Goal: Task Accomplishment & Management: Complete application form

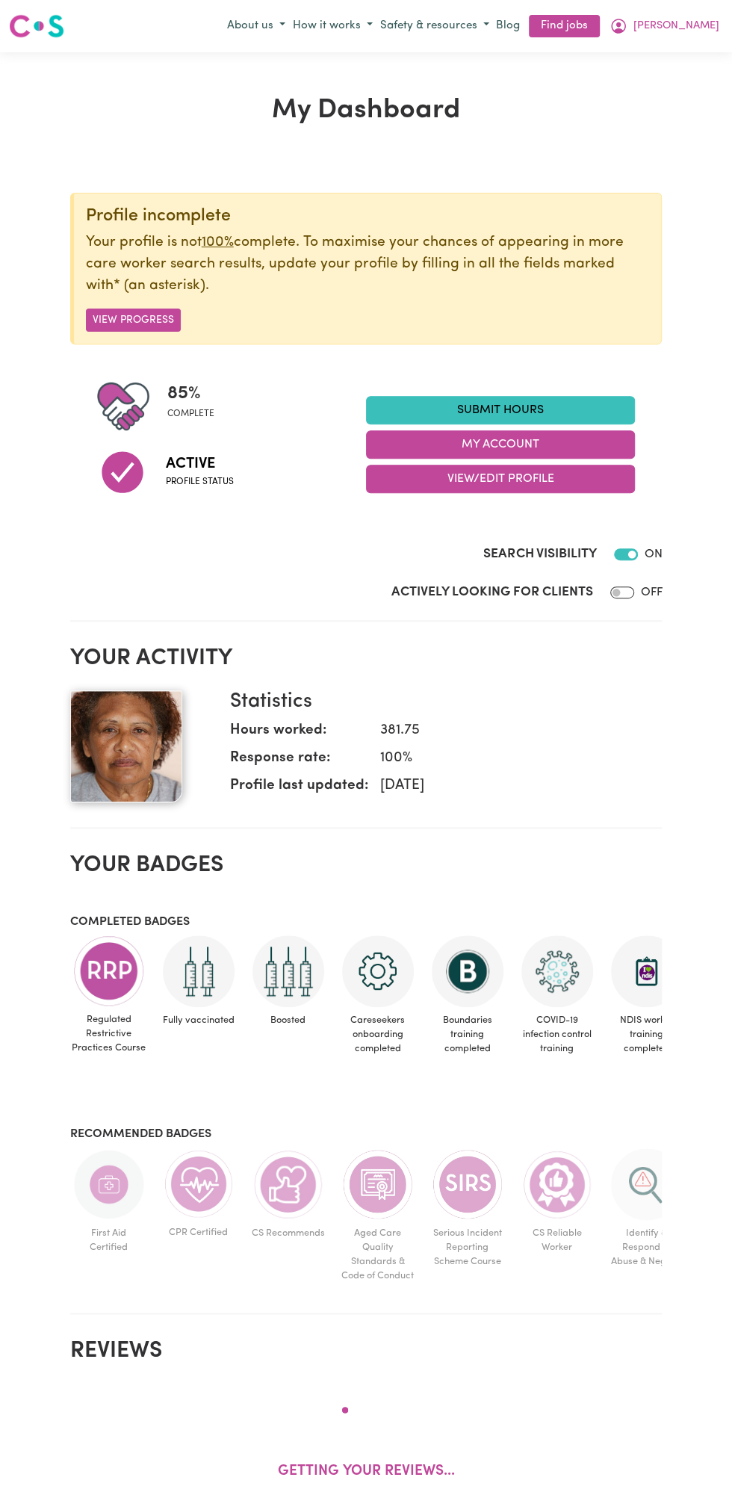
click at [505, 400] on link "Submit Hours" at bounding box center [500, 410] width 269 height 28
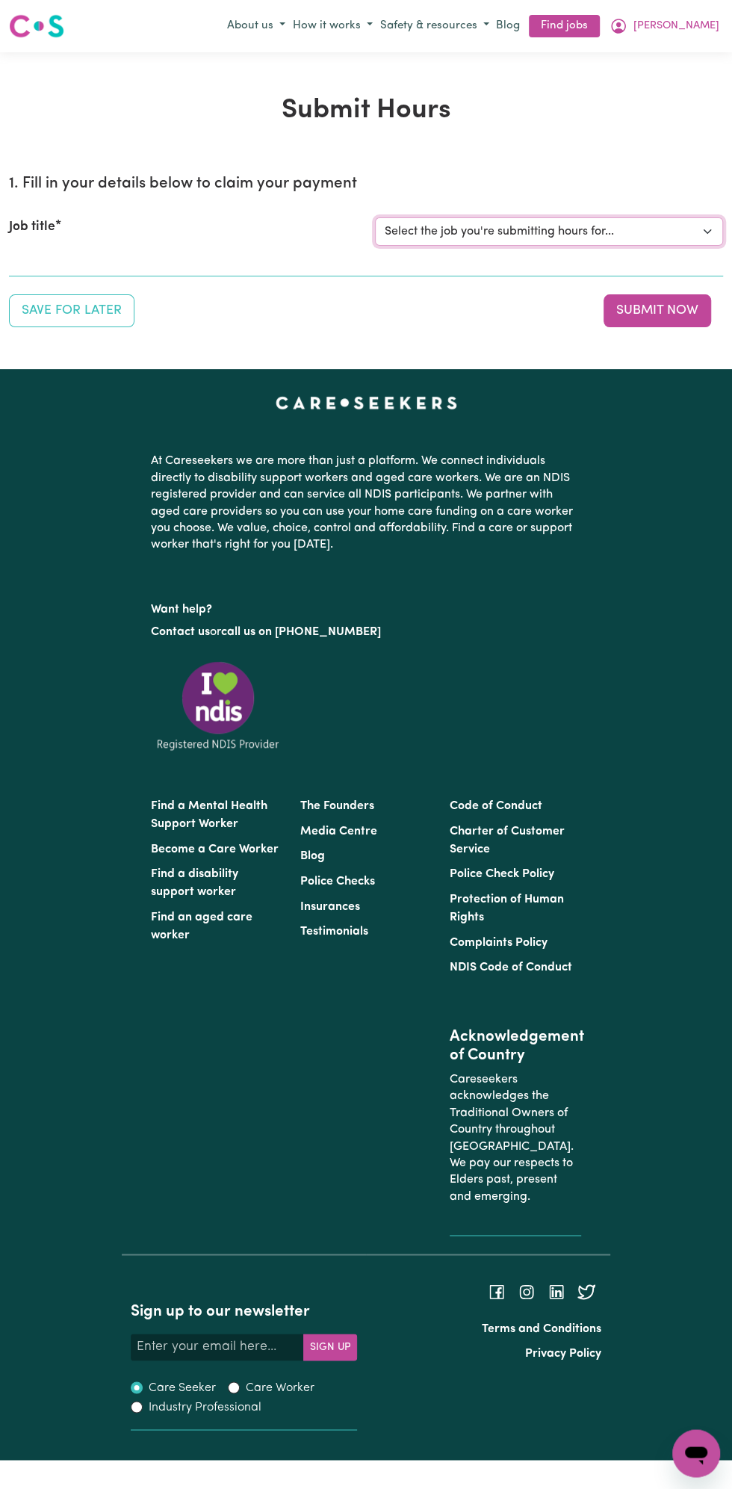
click at [511, 228] on select "Select the job you're submitting hours for... [Vartouhie ([PERSON_NAME]) [PERSO…" at bounding box center [549, 231] width 348 height 28
select select "13810"
click at [375, 217] on select "Select the job you're submitting hours for... [Vartouhie ([PERSON_NAME]) [PERSO…" at bounding box center [549, 231] width 348 height 28
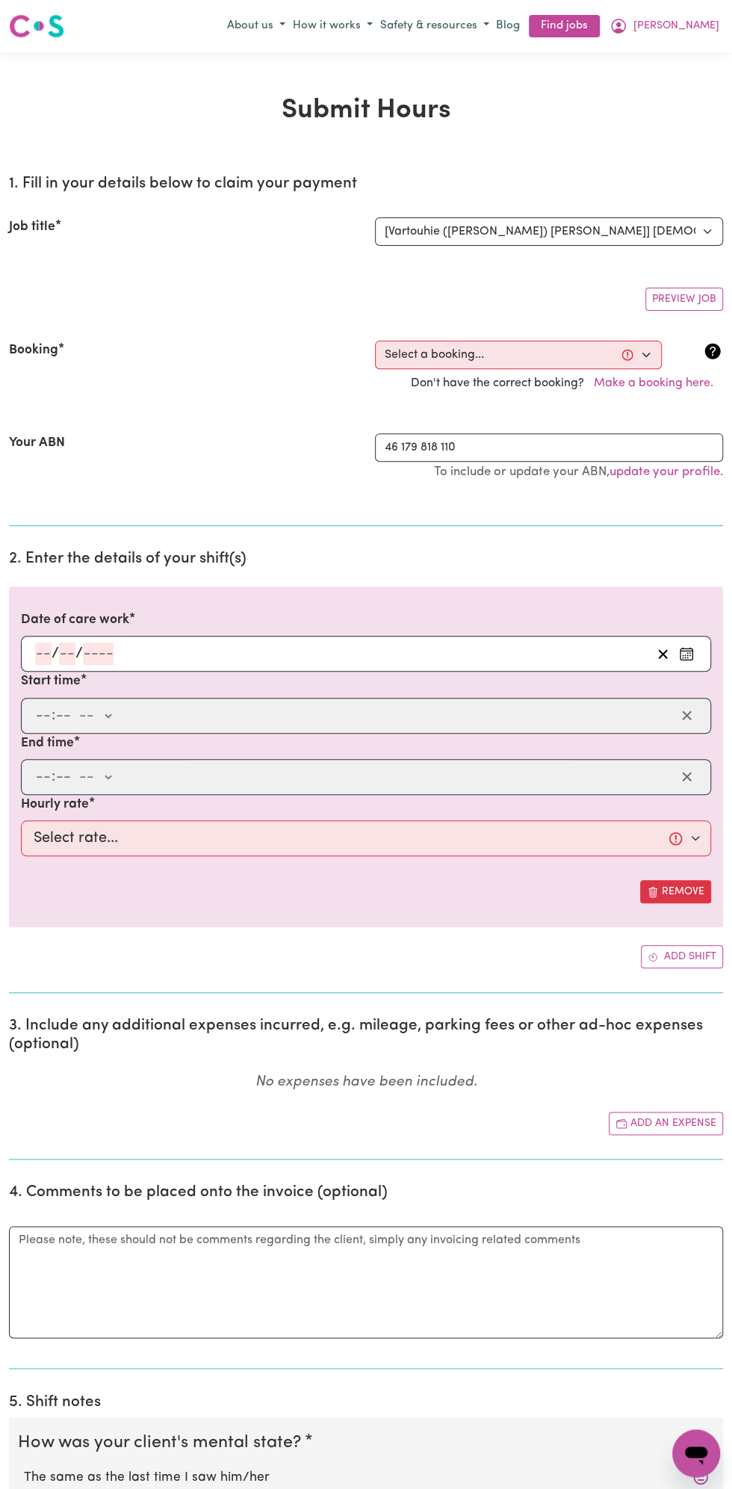
click at [105, 649] on input "number" at bounding box center [98, 653] width 31 height 22
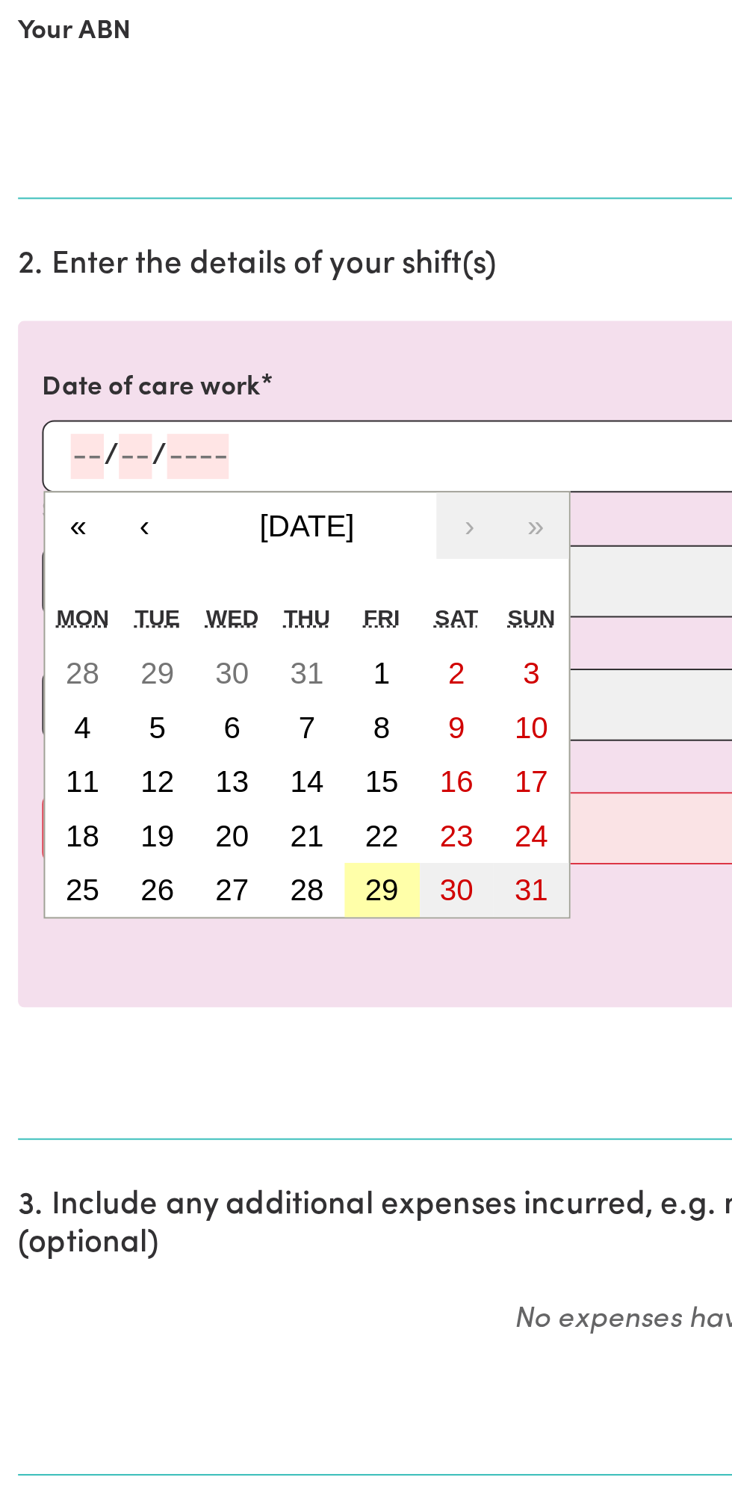
click at [199, 868] on button "29" at bounding box center [189, 868] width 37 height 27
type input "[DATE]"
type input "29"
type input "8"
type input "2025"
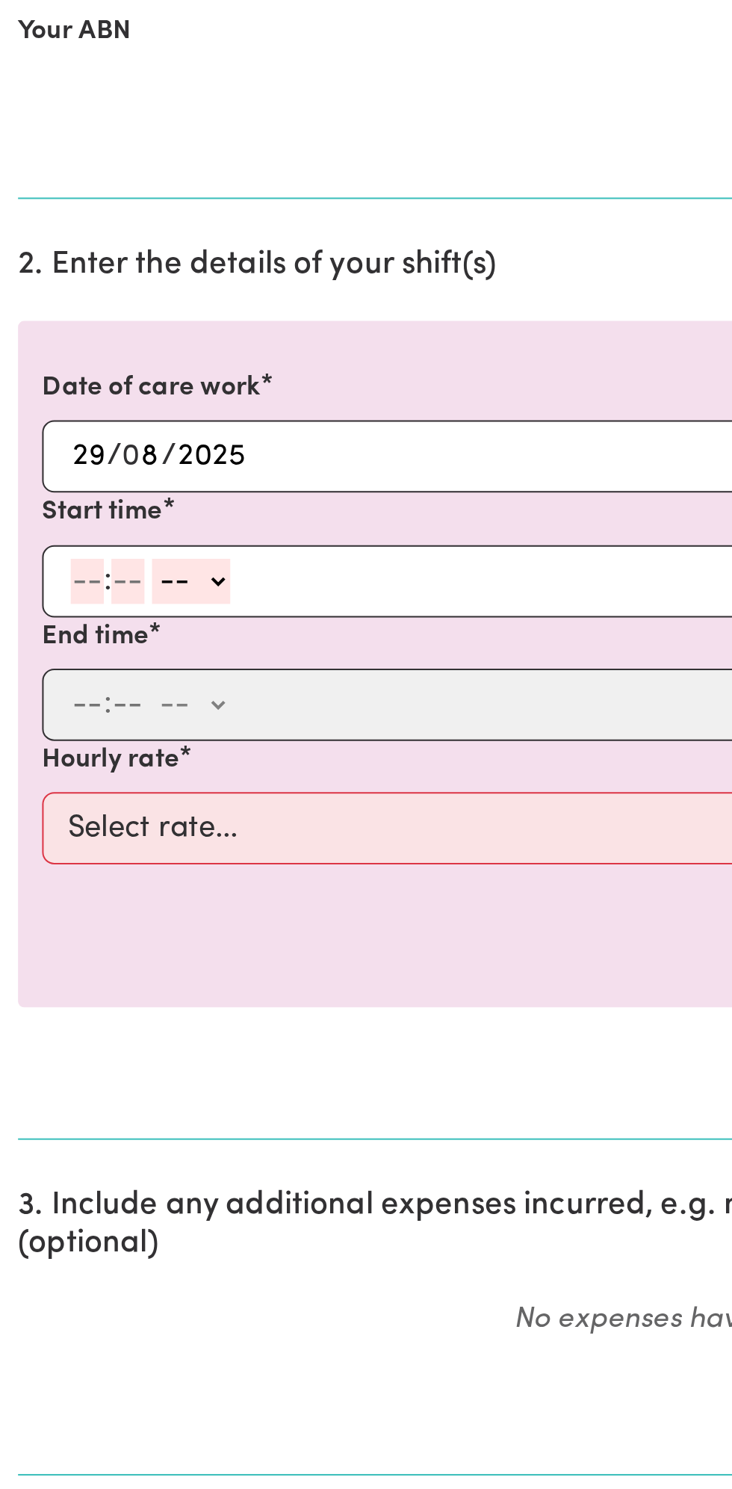
click at [40, 713] on input "number" at bounding box center [43, 715] width 16 height 22
type input "8"
type input "0"
click at [111, 708] on select "-- am pm" at bounding box center [92, 715] width 39 height 22
select select "am"
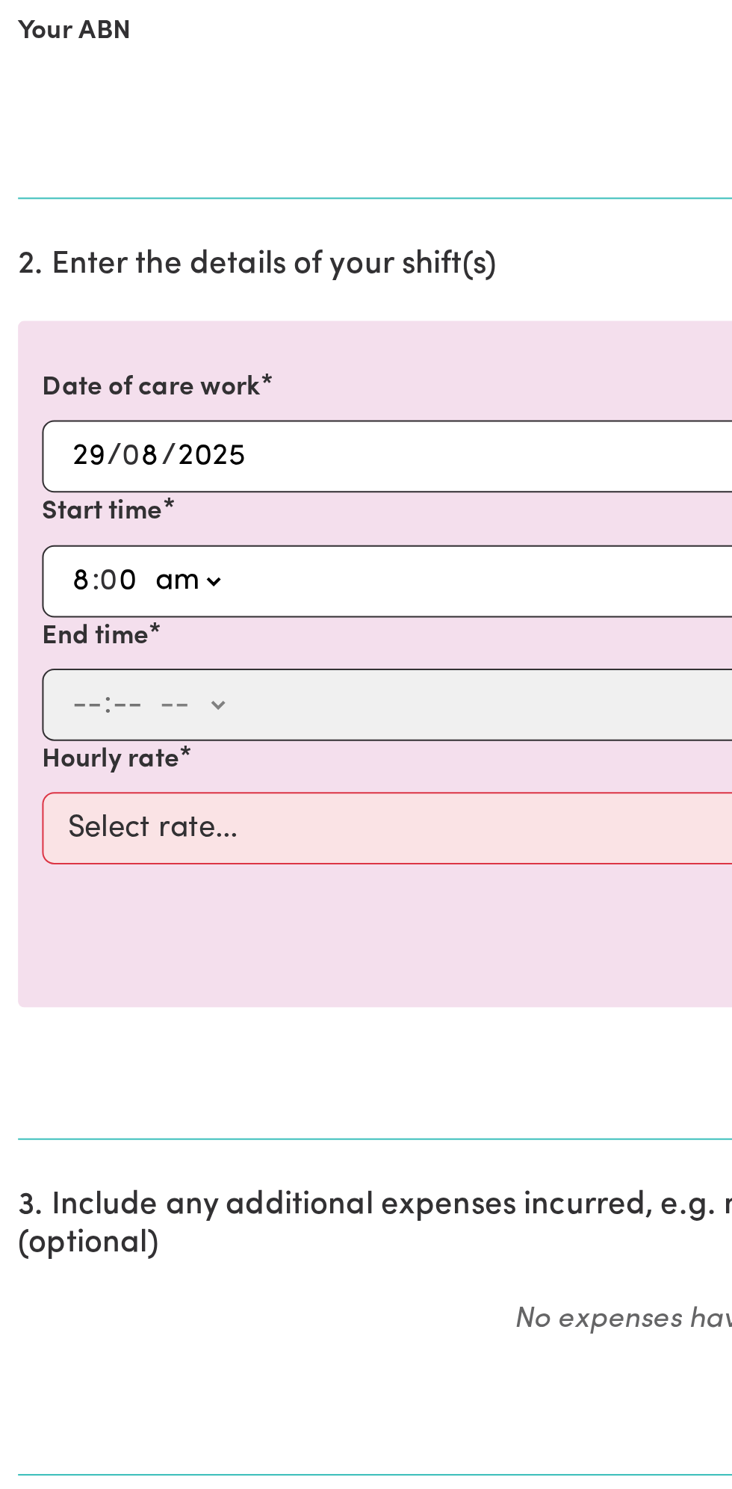
click at [73, 704] on select "-- am pm" at bounding box center [92, 715] width 39 height 22
type input "08:00"
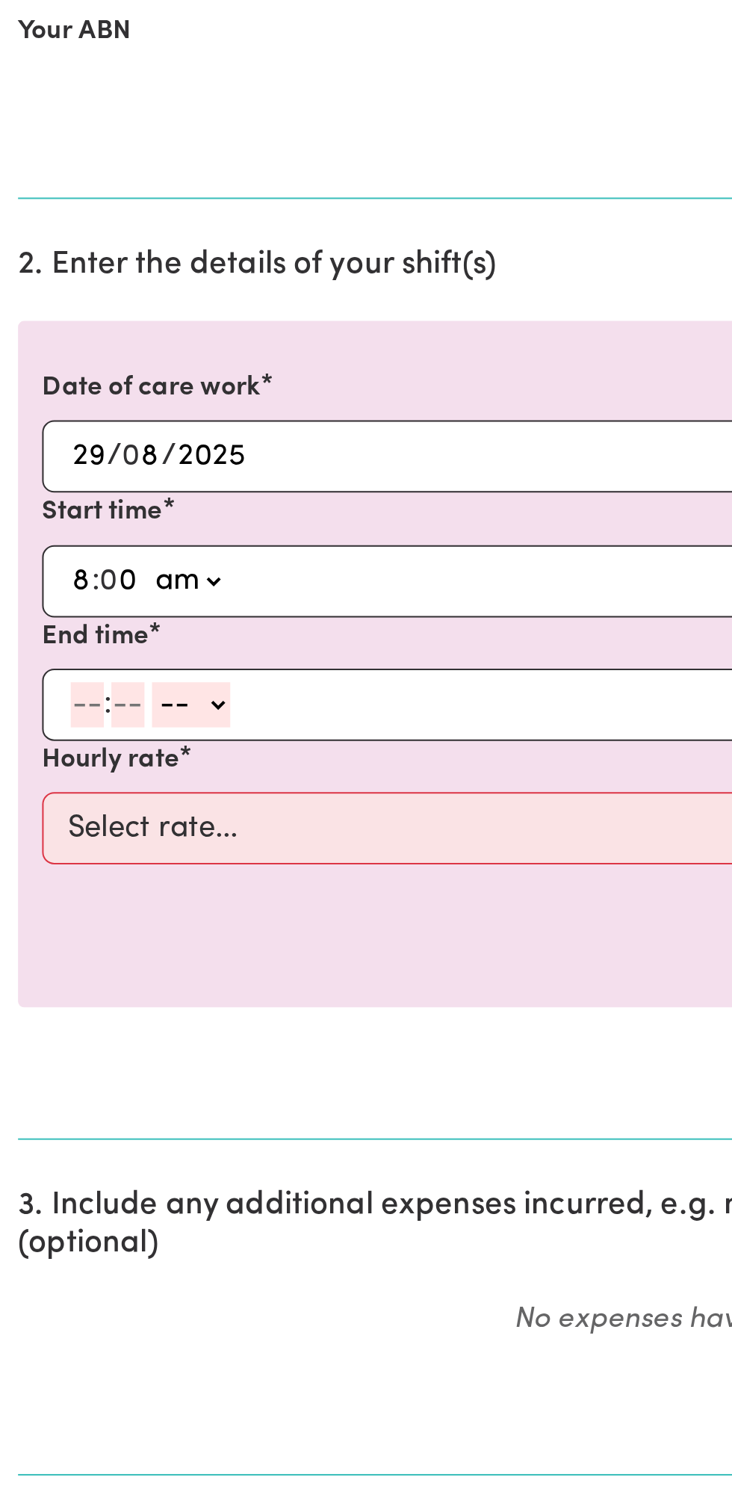
click at [34, 779] on div ": -- am pm" at bounding box center [355, 777] width 642 height 22
type input "9"
type input "0"
click at [111, 778] on select "-- am pm" at bounding box center [92, 777] width 39 height 22
select select "am"
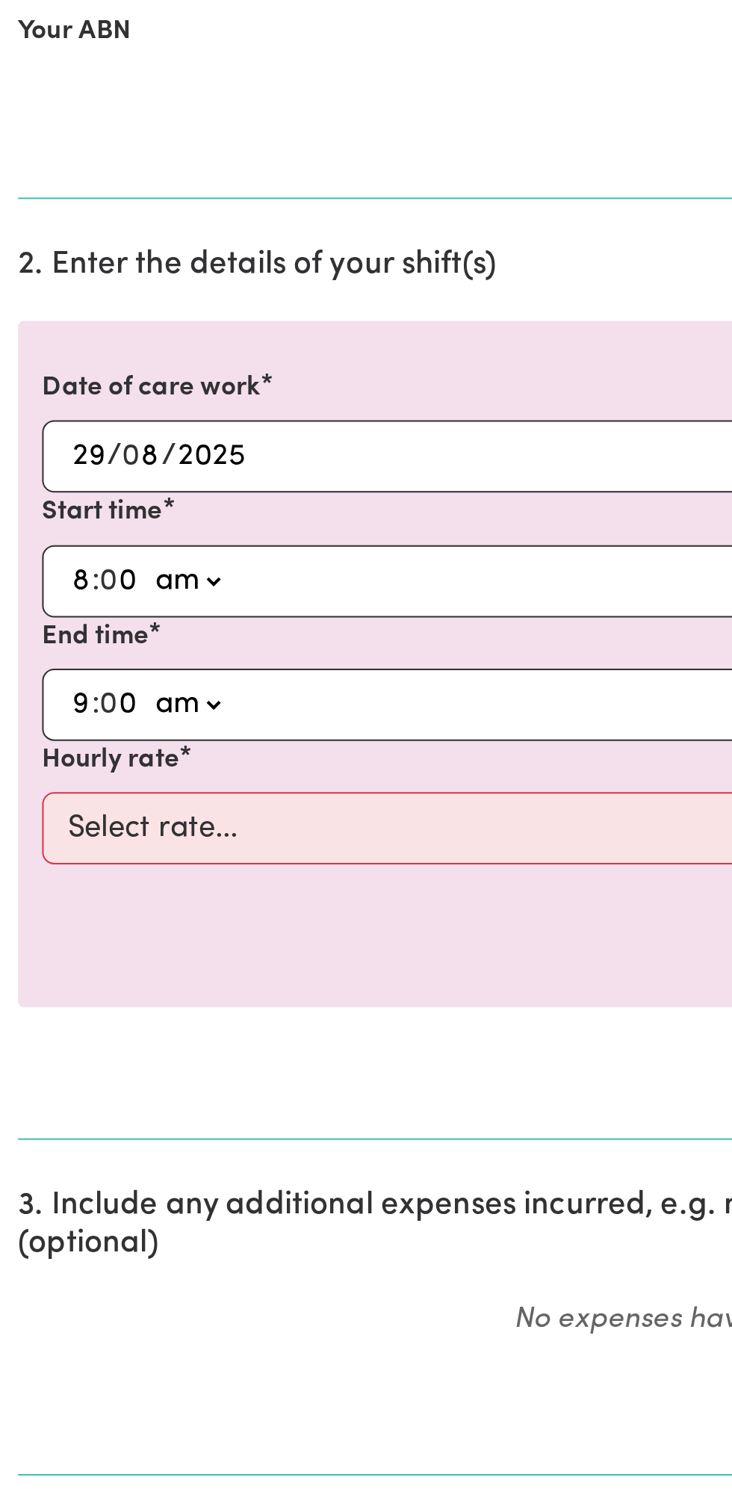
click at [73, 766] on select "-- am pm" at bounding box center [92, 777] width 39 height 22
type input "09:00"
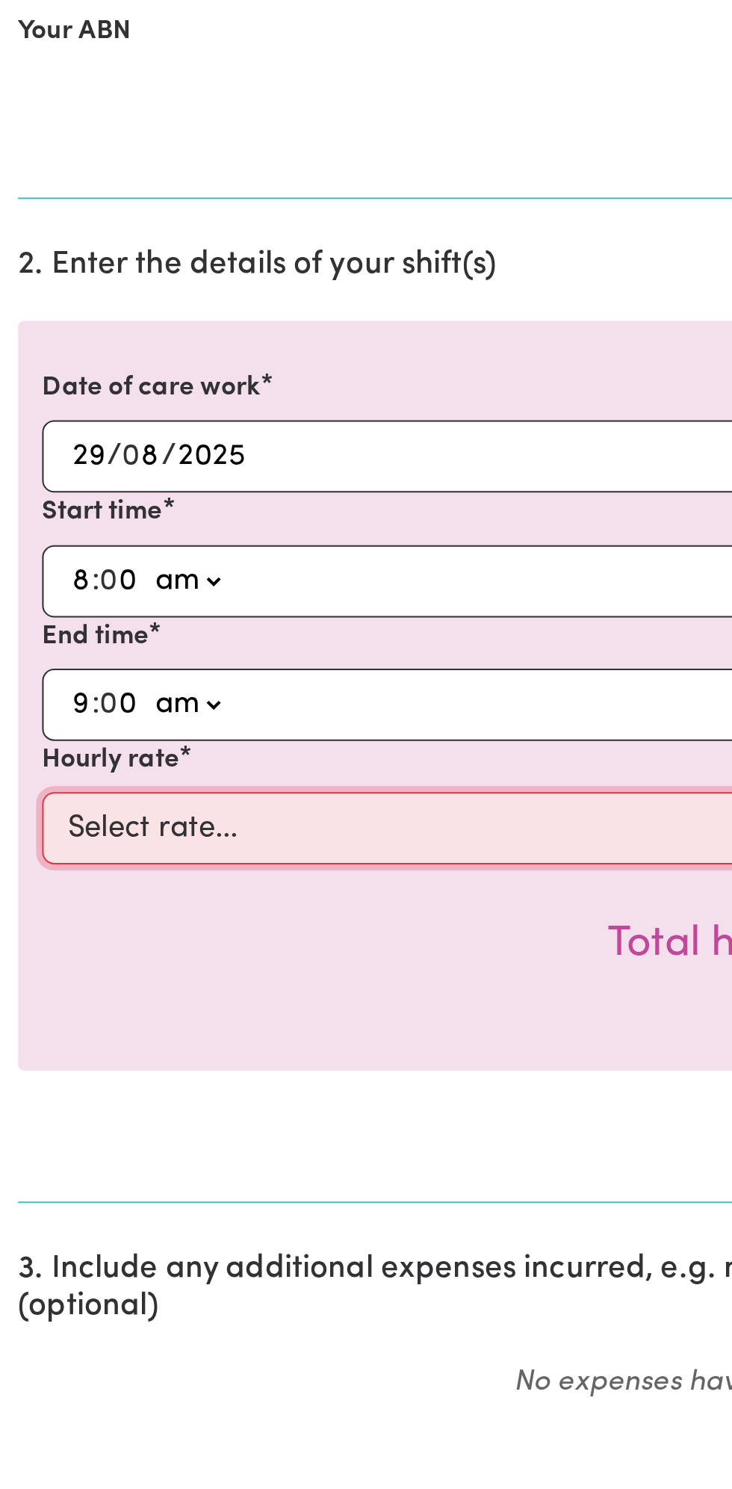
click at [213, 831] on select "Select rate... $49.00 (Weekday) $60.00 ([DATE])" at bounding box center [366, 838] width 690 height 36
select select "49-Weekday"
click at [21, 820] on select "Select rate... $49.00 (Weekday) $60.00 ([DATE])" at bounding box center [366, 838] width 690 height 36
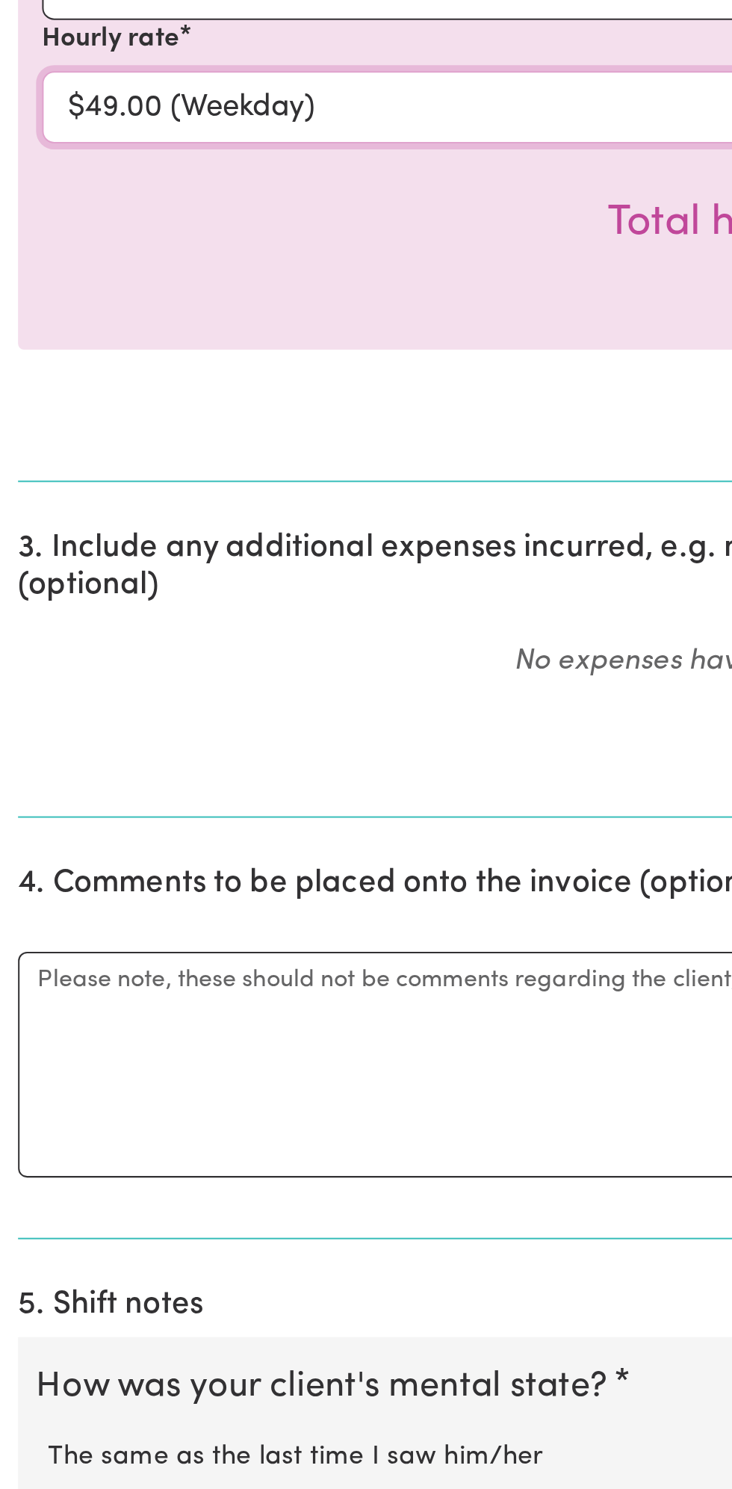
scroll to position [39, 0]
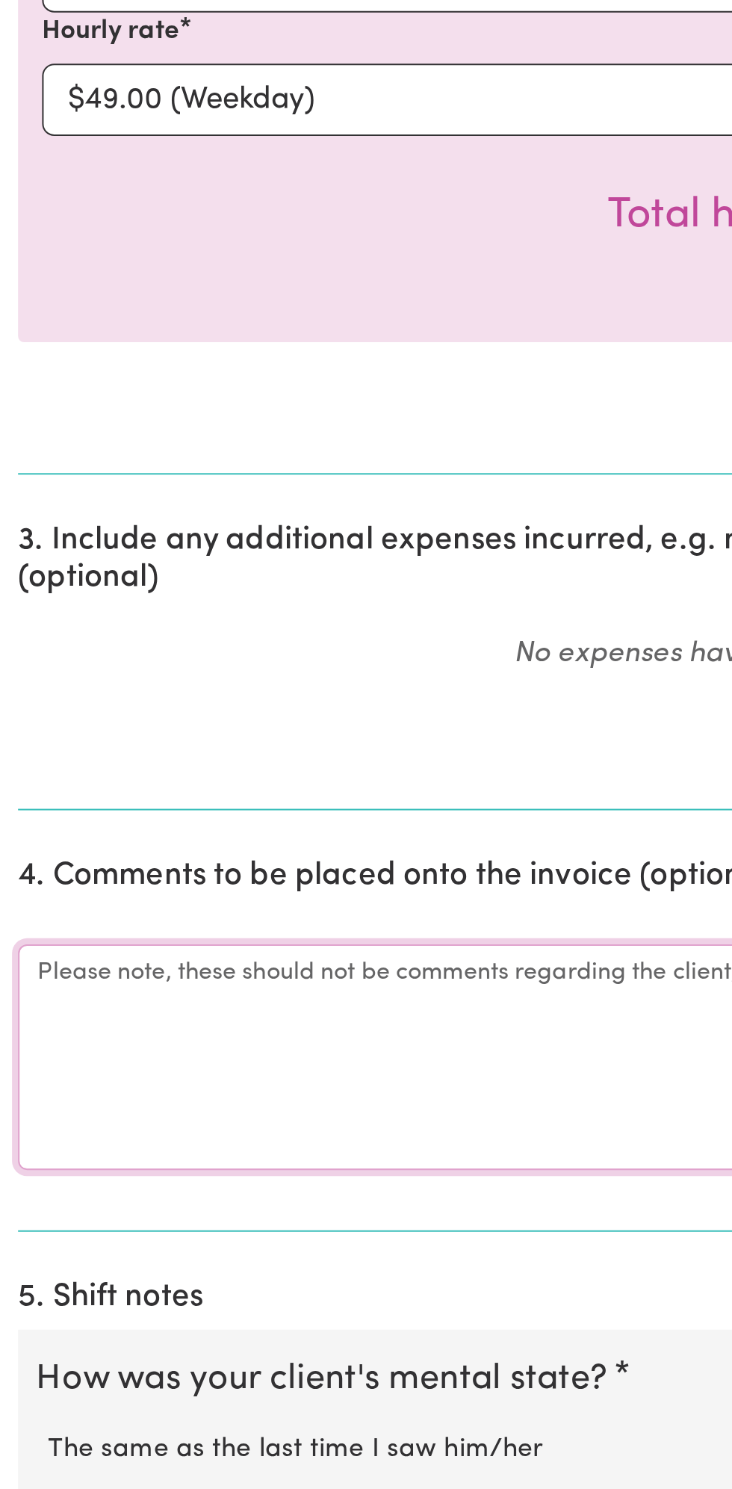
click at [100, 1262] on textarea "Comments" at bounding box center [366, 1274] width 714 height 112
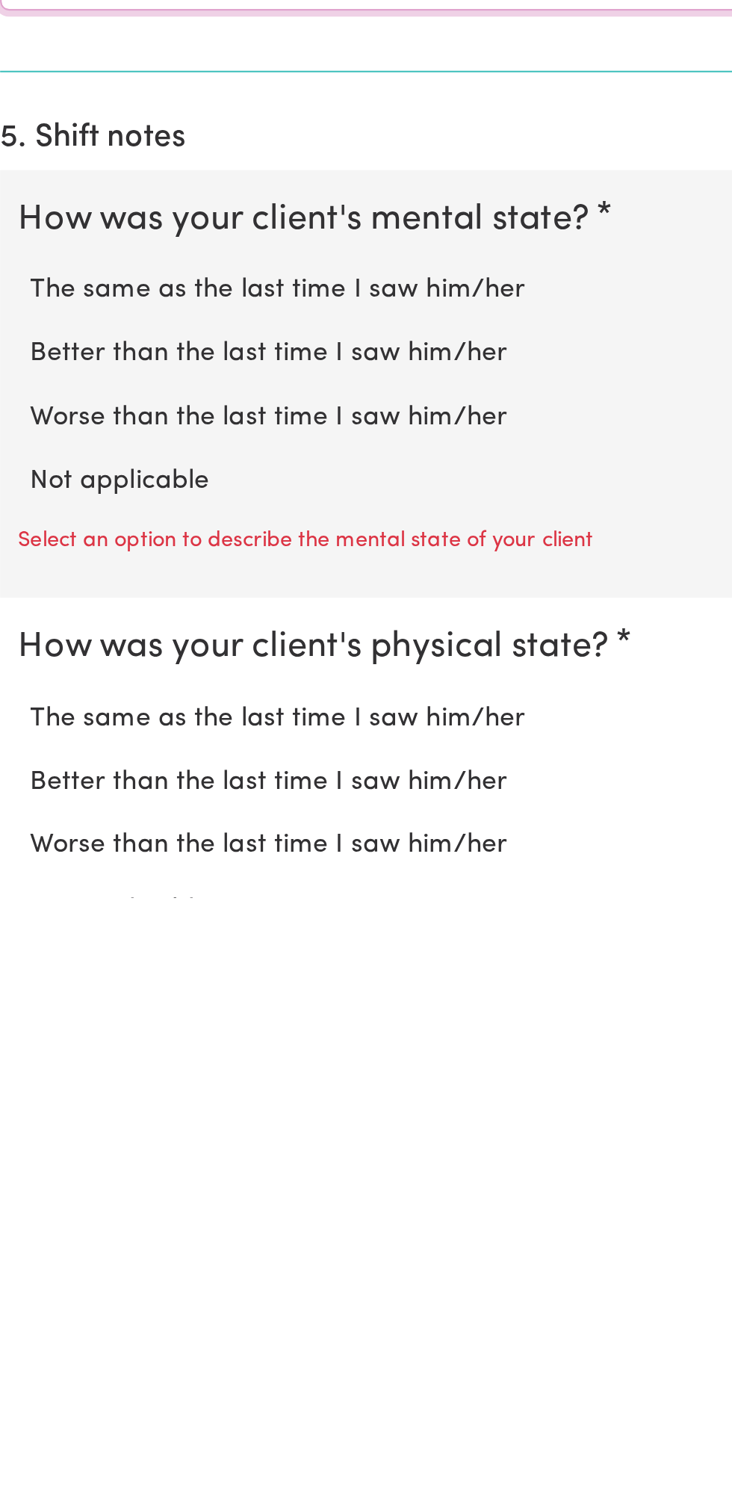
scroll to position [321, 0]
type textarea "All good"
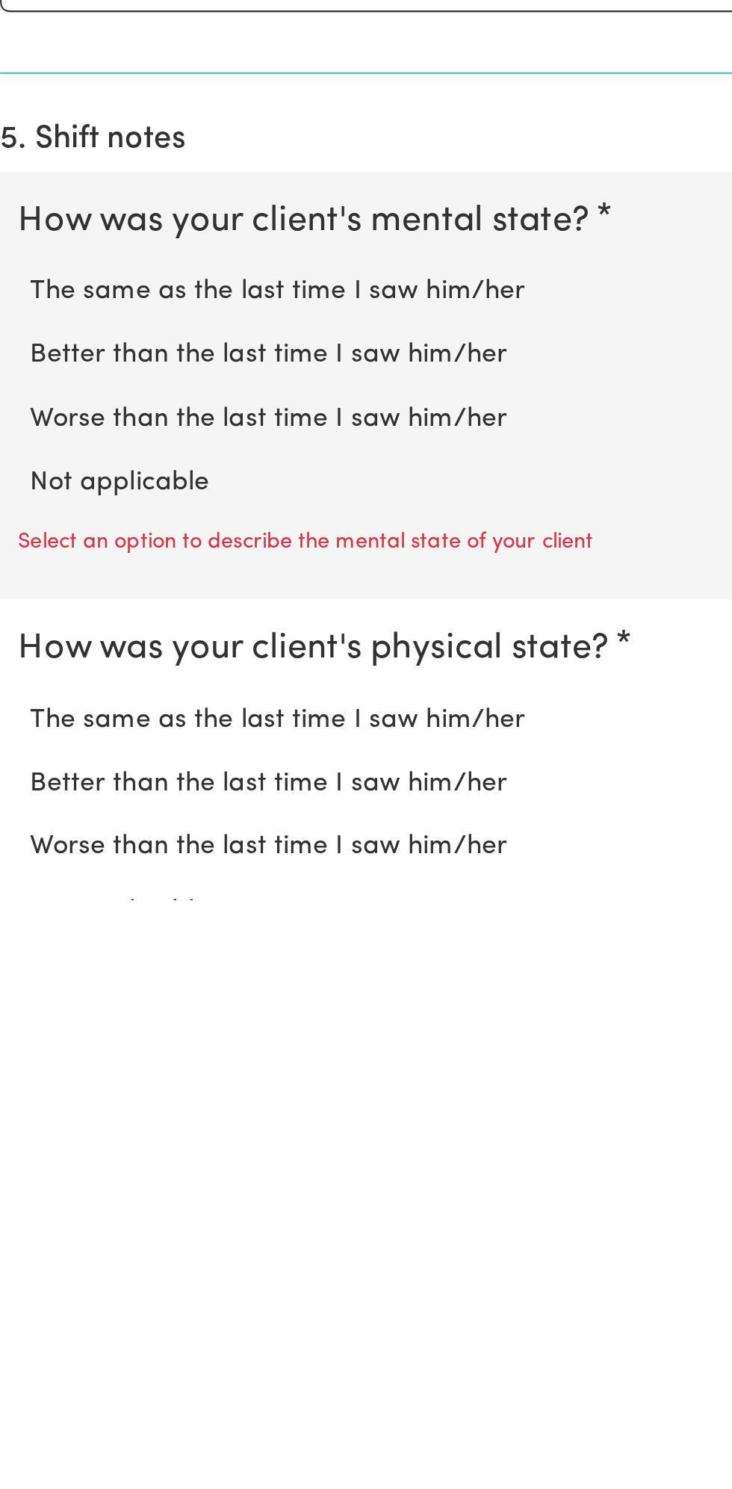
click at [99, 1273] on label "Not applicable" at bounding box center [366, 1281] width 684 height 19
click at [24, 1272] on input "Not applicable" at bounding box center [23, 1271] width 1 height 1
radio input "true"
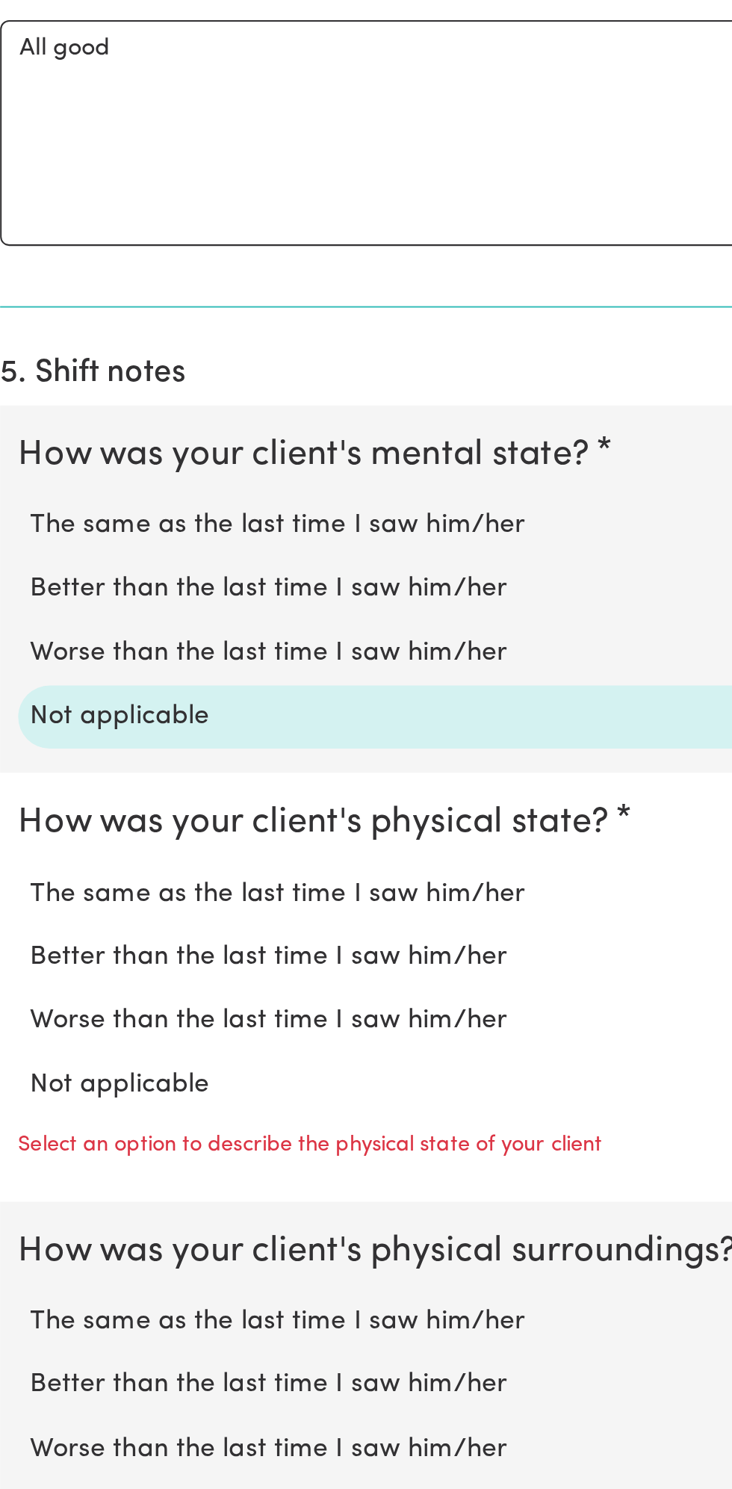
scroll to position [498, 0]
click at [94, 1279] on label "Not applicable" at bounding box center [366, 1287] width 684 height 19
click at [24, 1278] on input "Not applicable" at bounding box center [23, 1277] width 1 height 1
radio input "true"
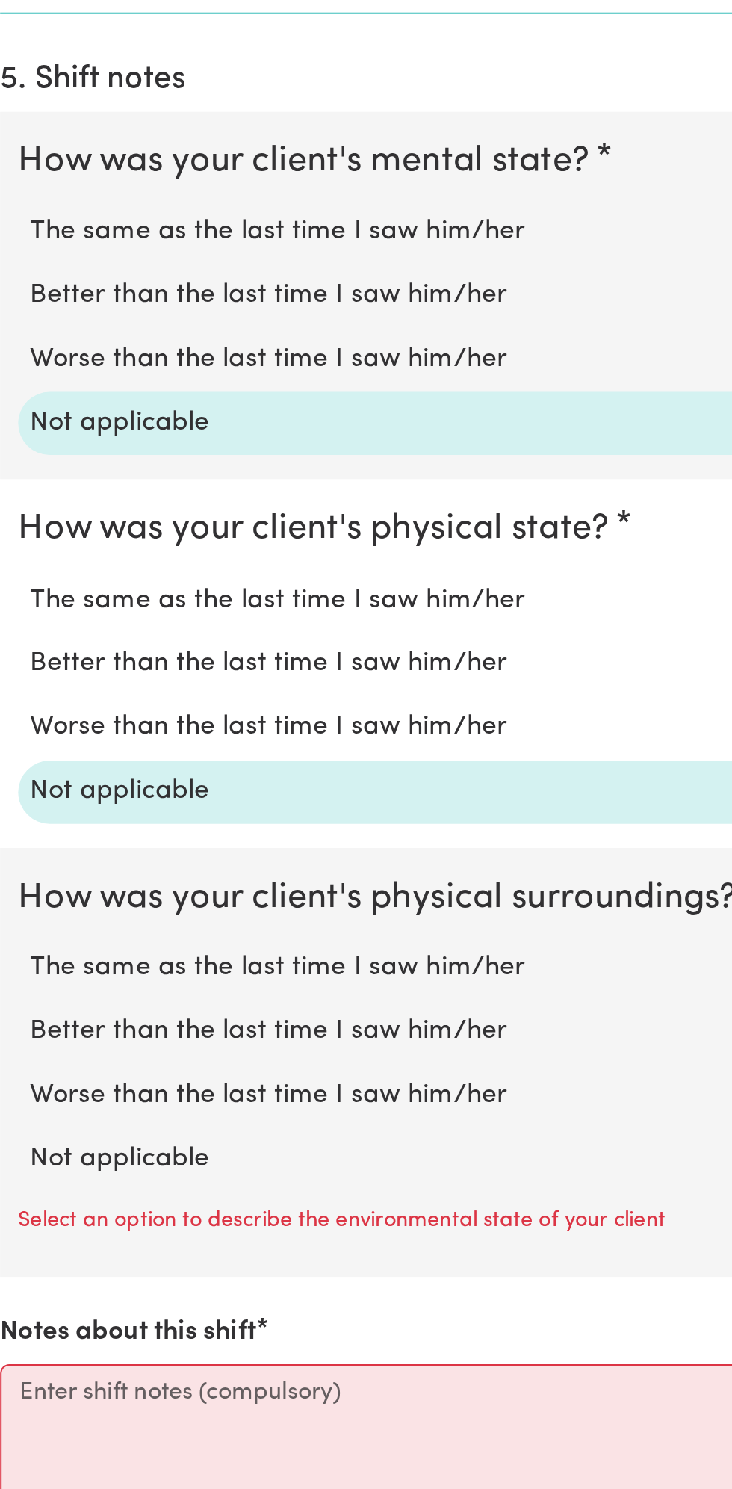
scroll to position [644, 0]
click at [95, 1315] on label "Not applicable" at bounding box center [366, 1324] width 684 height 19
click at [24, 1314] on input "Not applicable" at bounding box center [23, 1314] width 1 height 1
radio input "true"
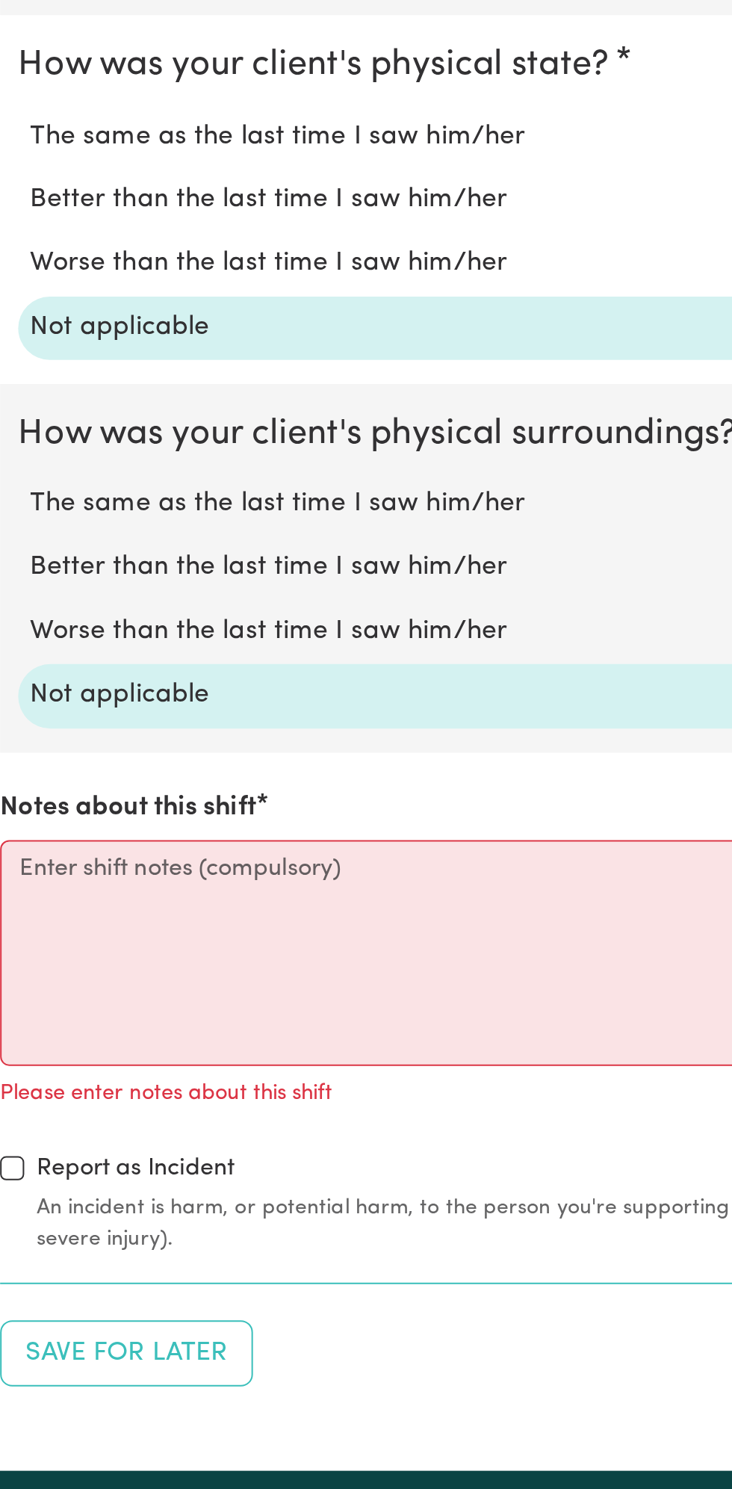
scroll to position [874, 0]
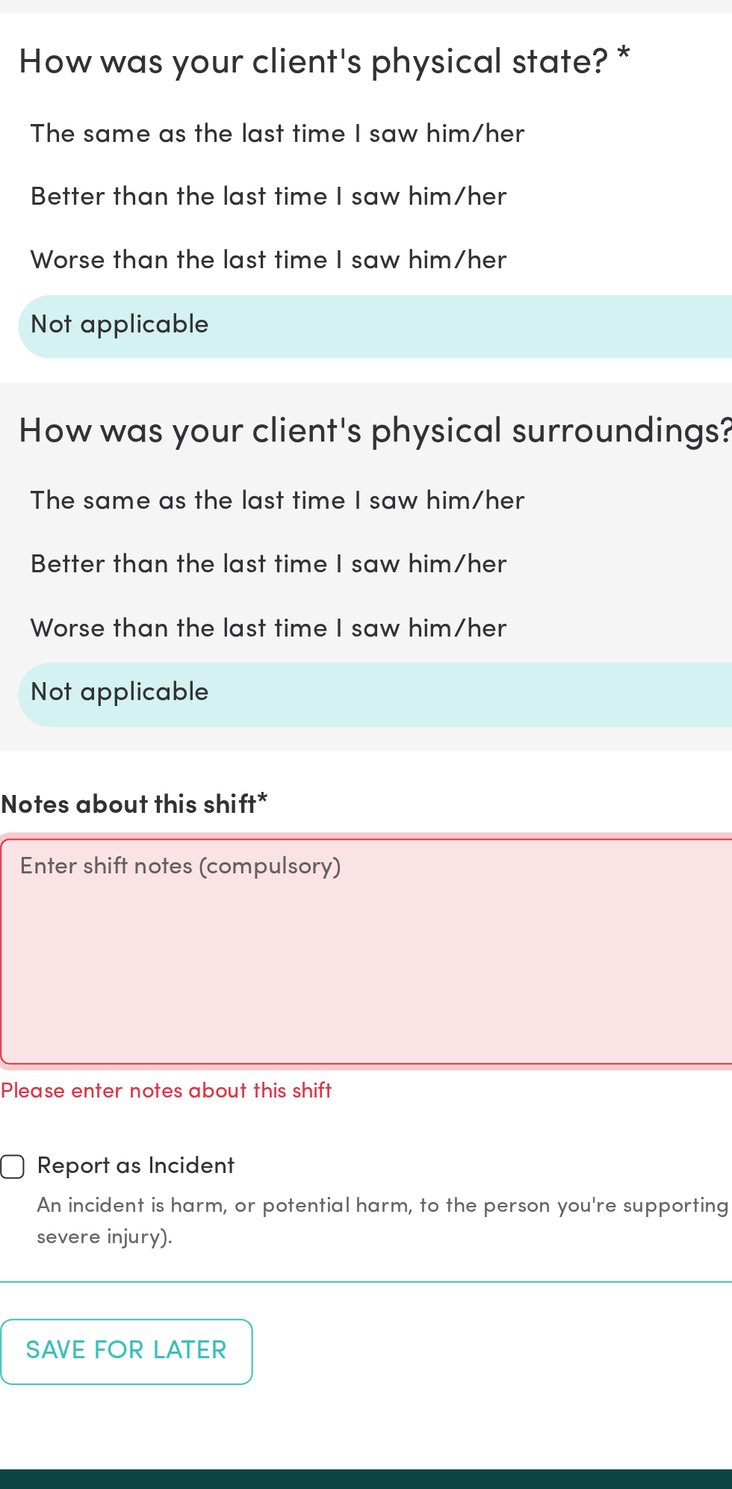
click at [130, 1202] on textarea "Notes about this shift" at bounding box center [366, 1222] width 714 height 112
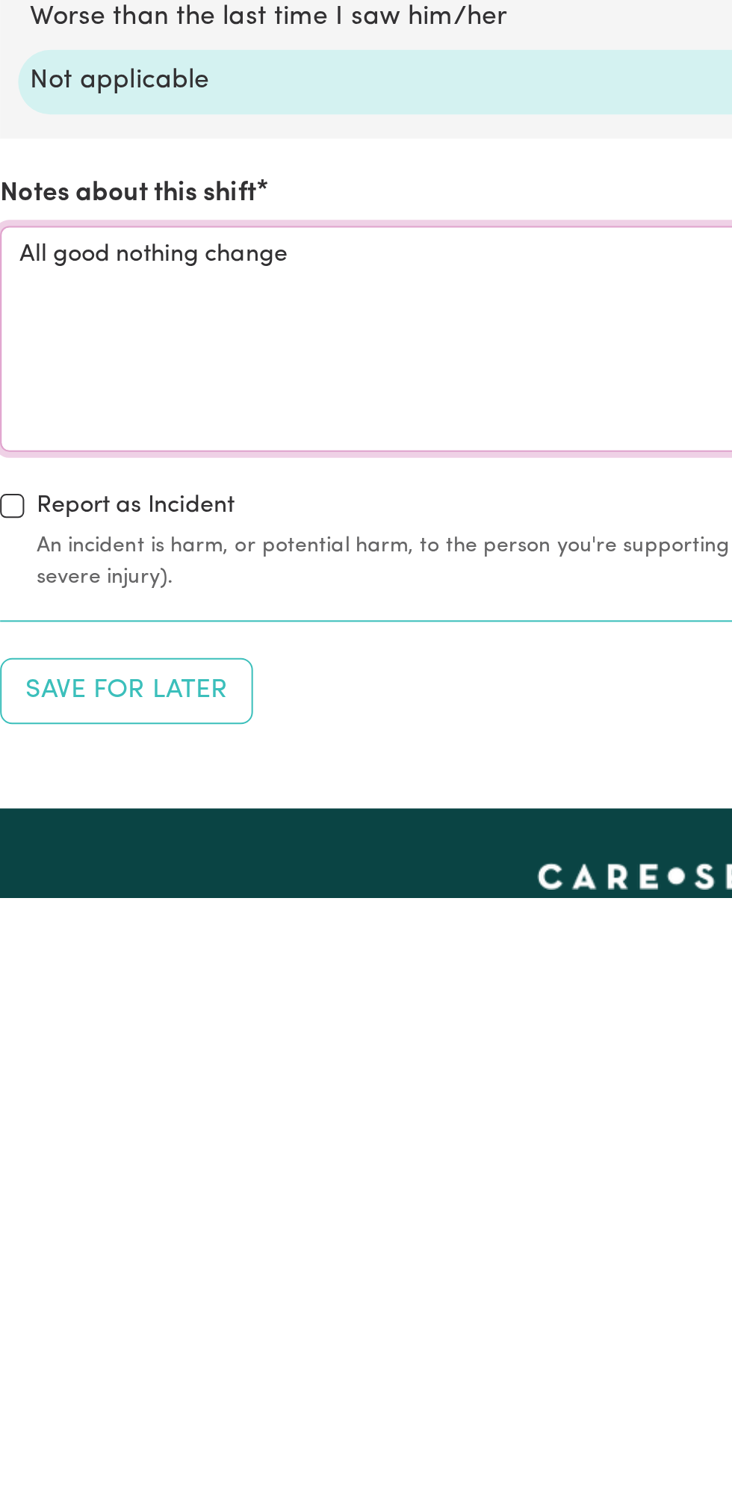
scroll to position [884, 0]
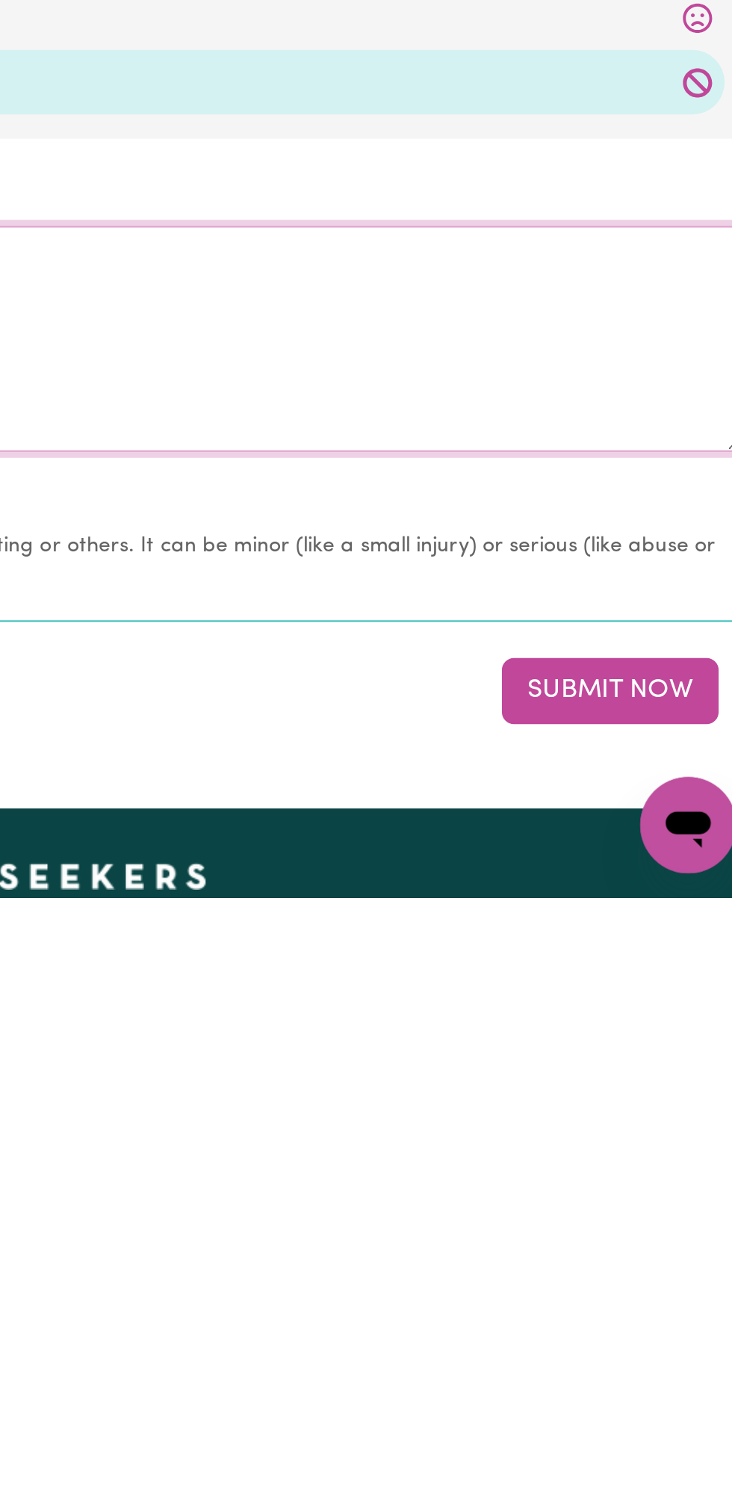
type textarea "All good nothing change"
click at [650, 1378] on button "Submit Now" at bounding box center [657, 1386] width 108 height 33
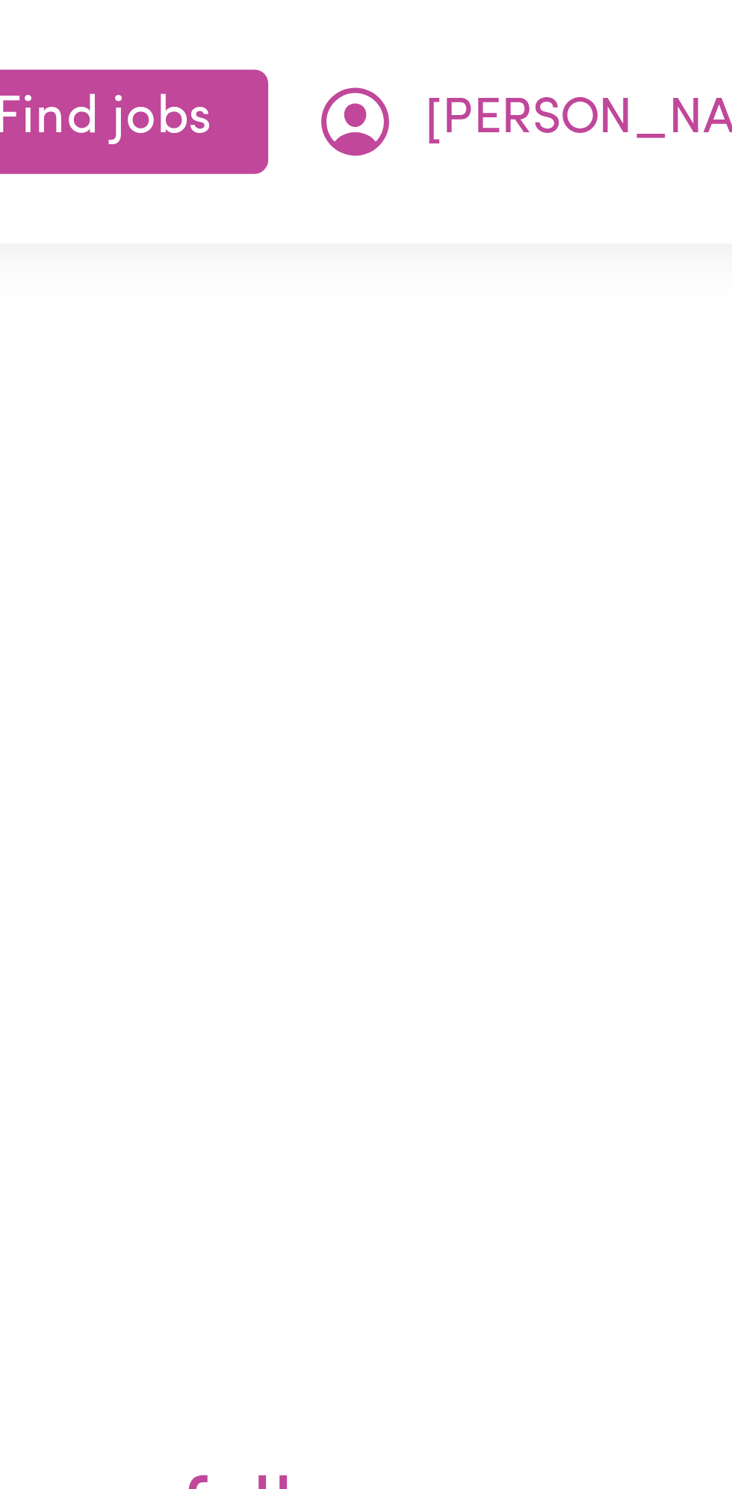
scroll to position [0, 0]
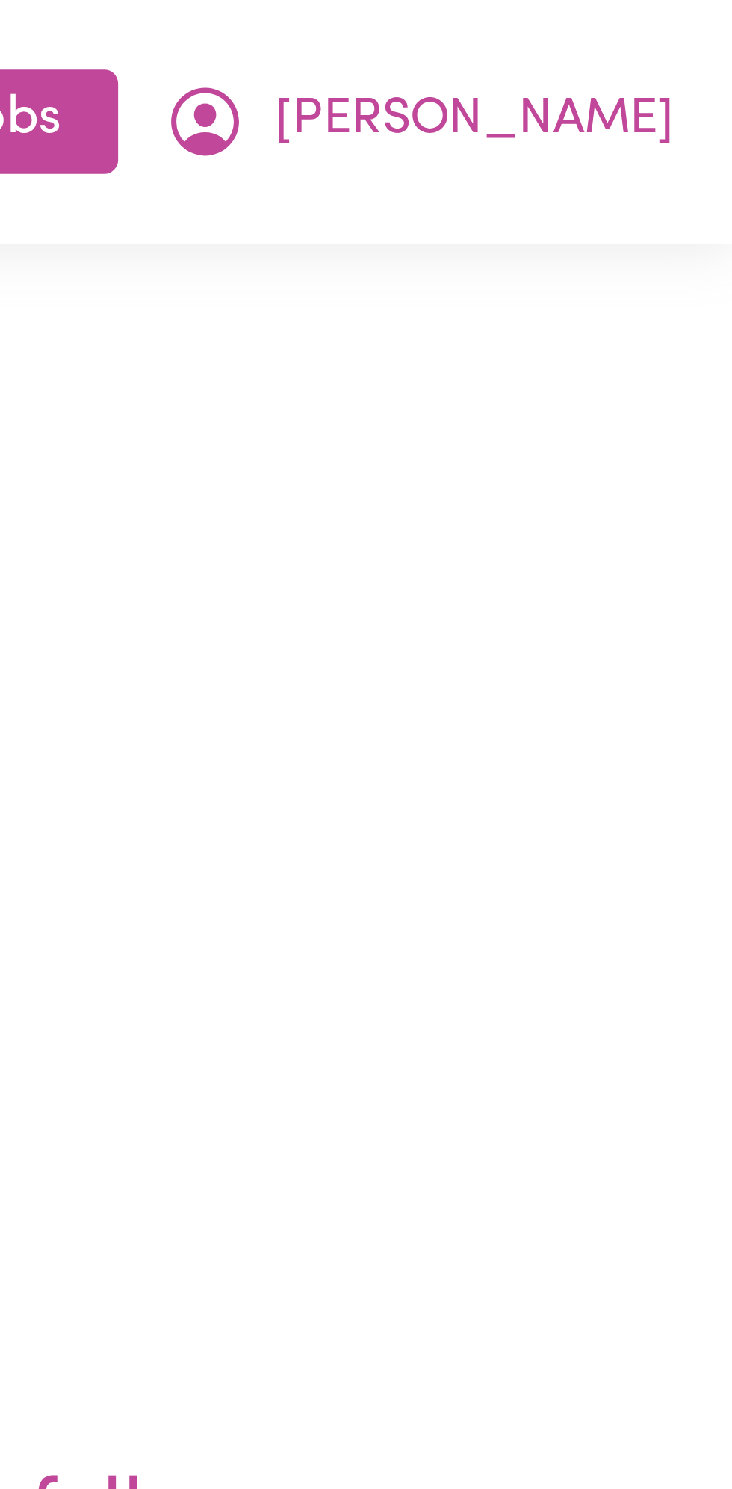
click at [693, 25] on span "[PERSON_NAME]" at bounding box center [676, 26] width 86 height 16
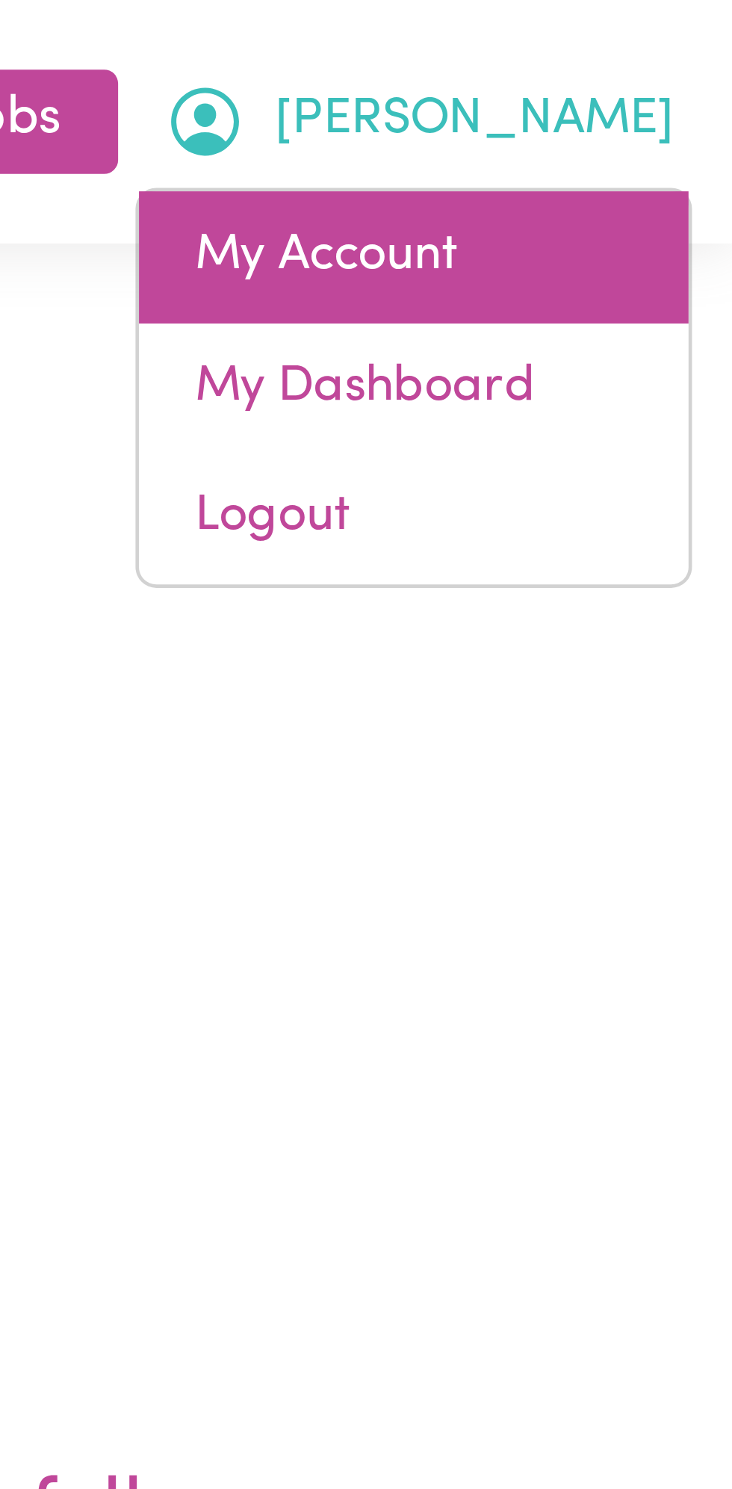
click at [671, 55] on link "My Account" at bounding box center [663, 55] width 118 height 28
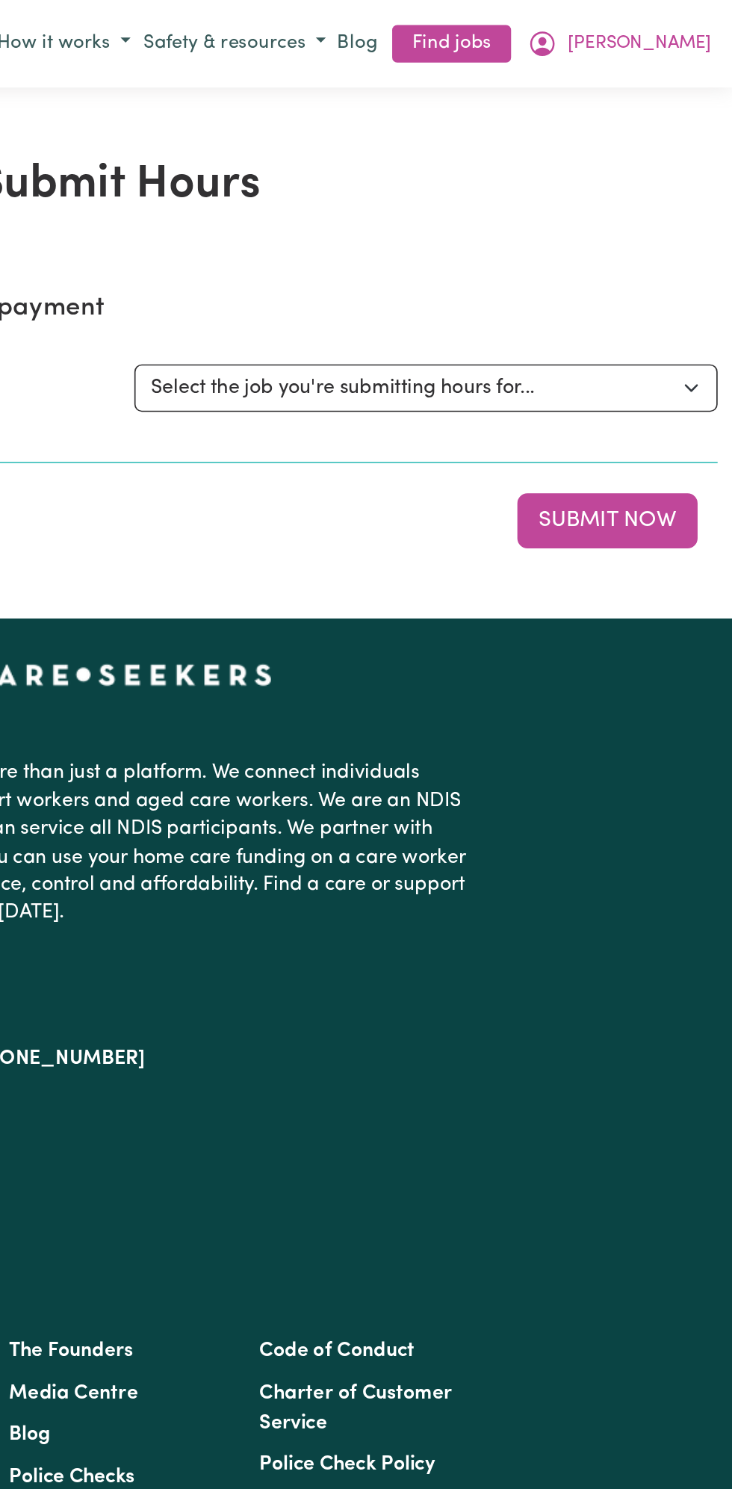
click at [713, 25] on button "[PERSON_NAME]" at bounding box center [664, 25] width 117 height 25
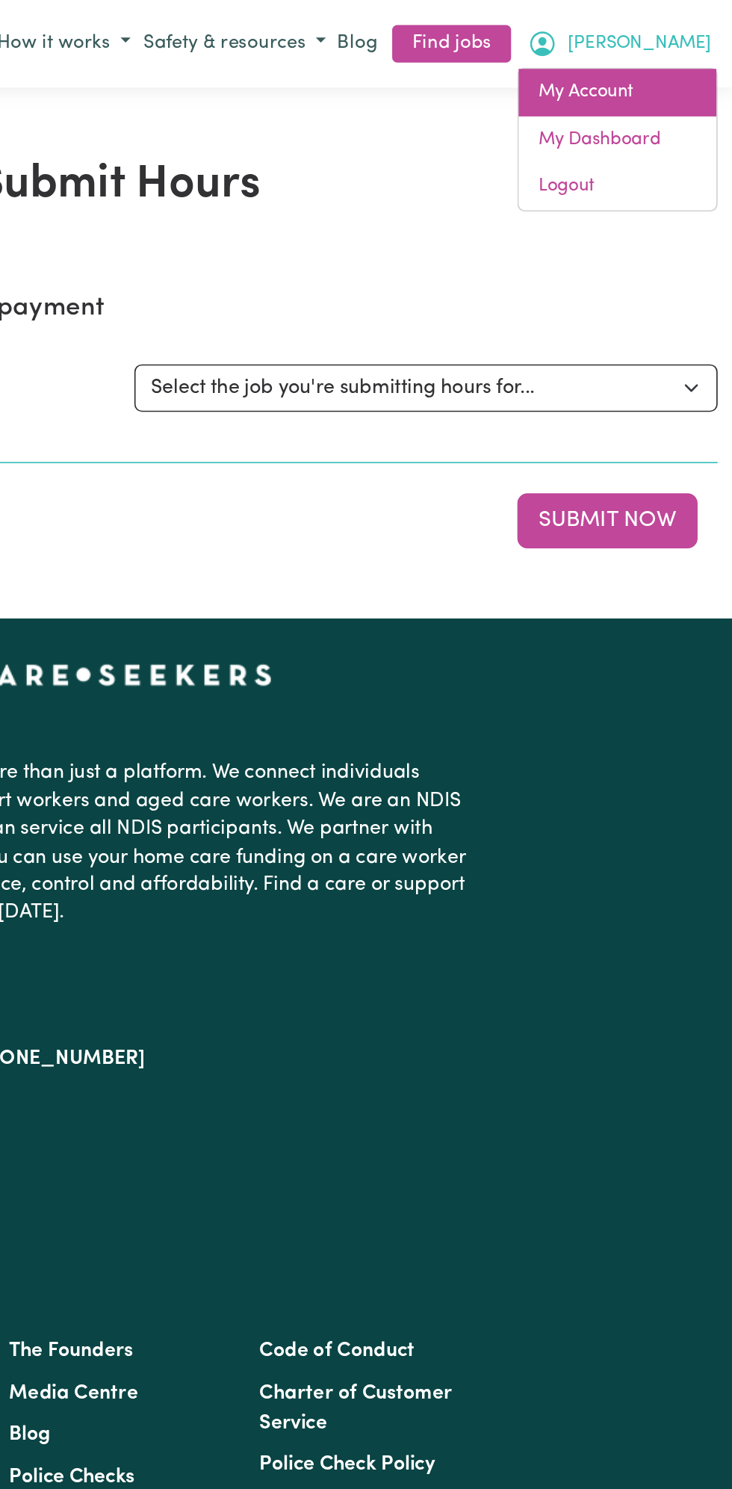
click at [675, 43] on link "My Account" at bounding box center [663, 55] width 118 height 28
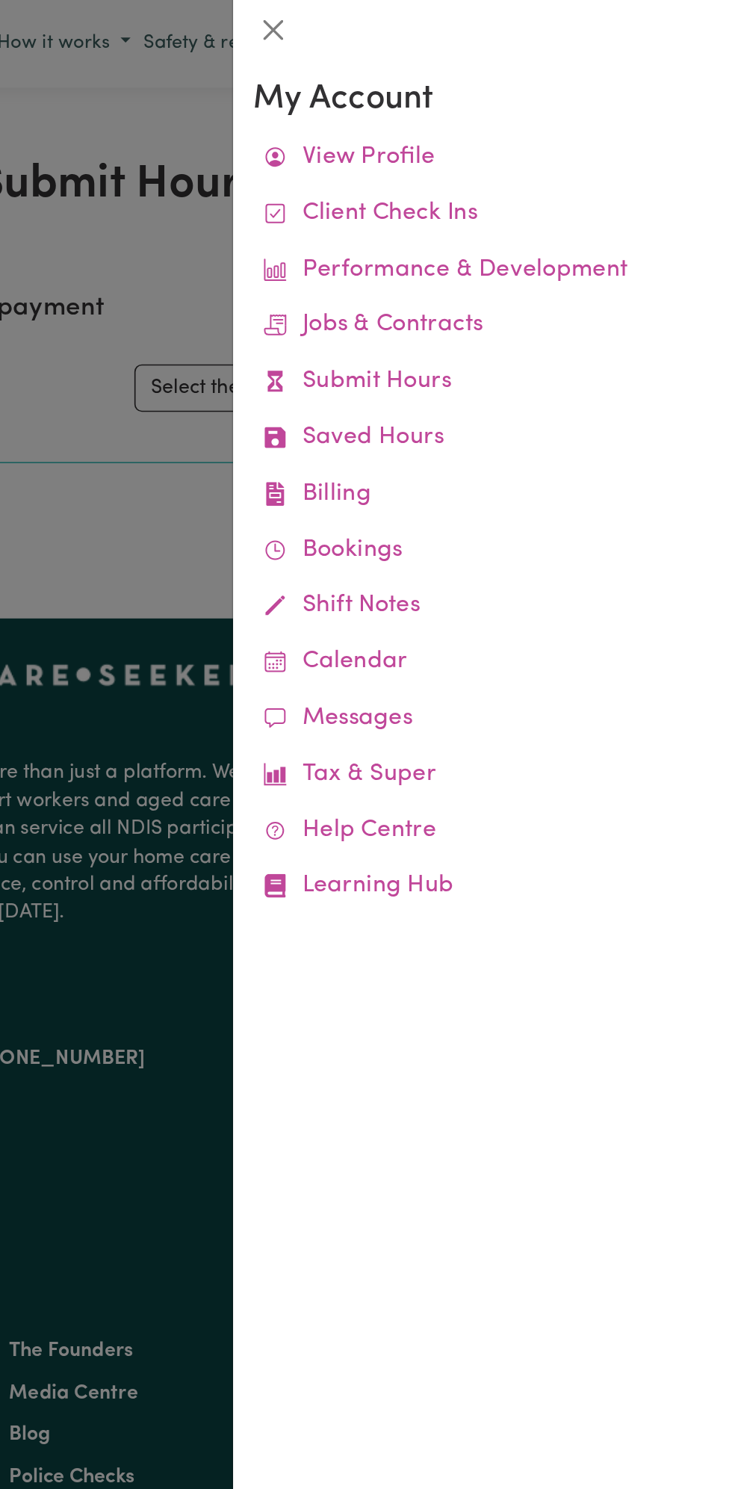
click at [529, 421] on link "Messages" at bounding box center [583, 429] width 274 height 34
